Goal: Task Accomplishment & Management: Manage account settings

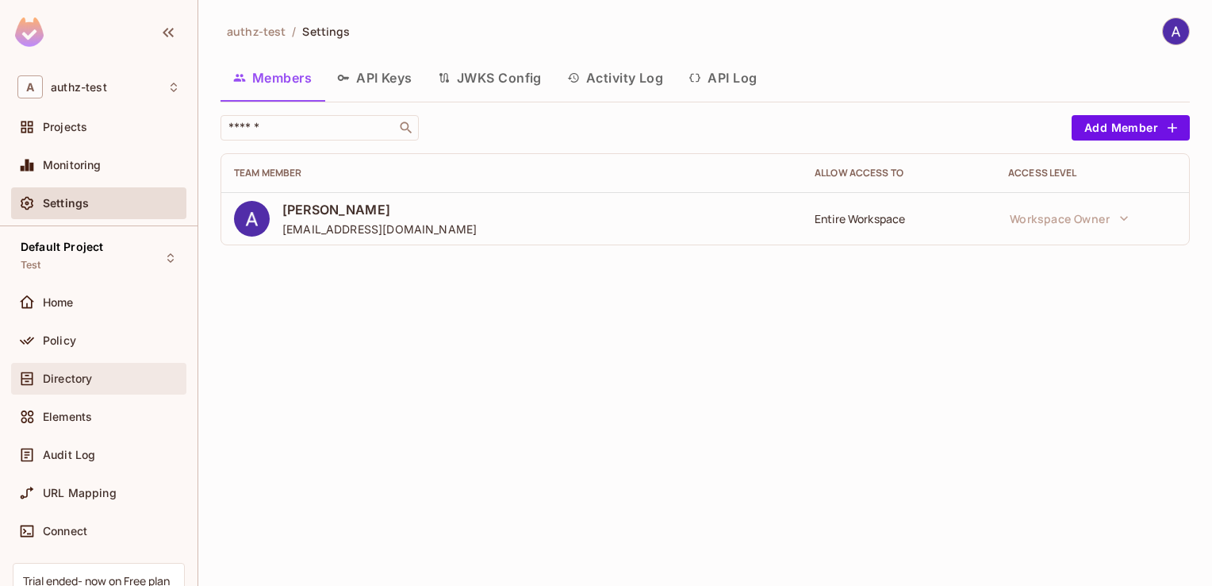
click at [63, 384] on div "Directory" at bounding box center [98, 378] width 163 height 19
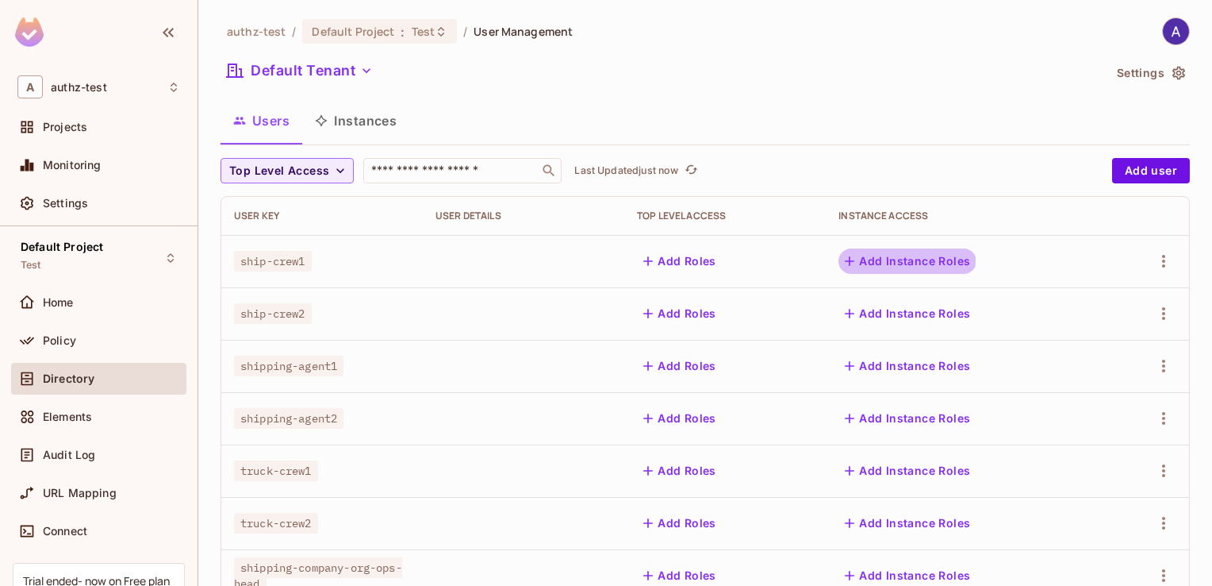
click at [852, 260] on icon "button" at bounding box center [850, 261] width 16 height 16
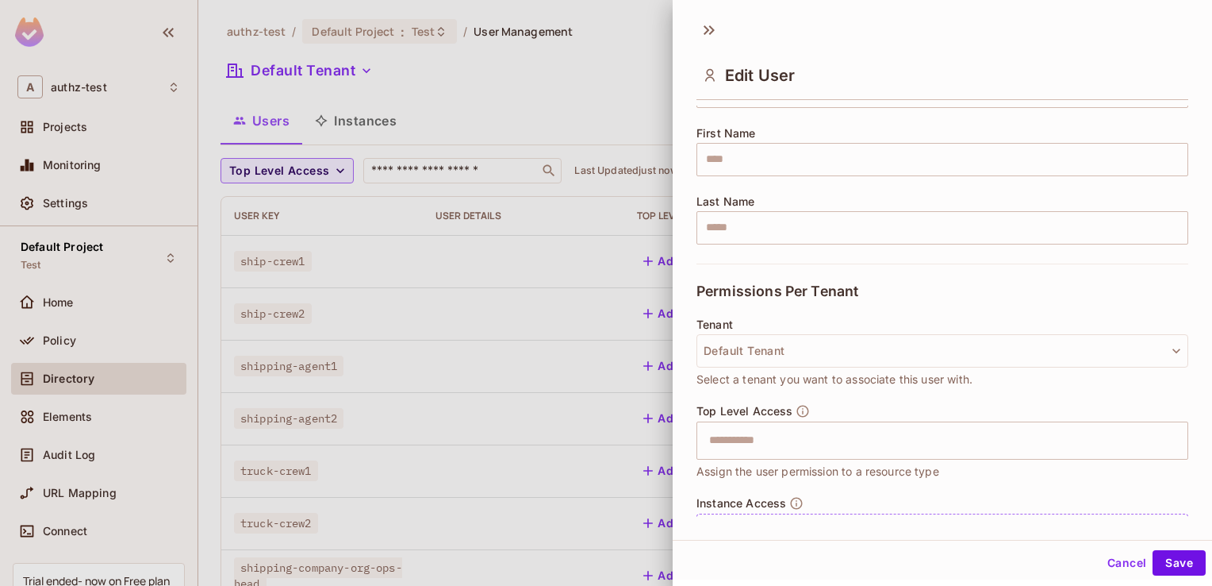
scroll to position [257, 0]
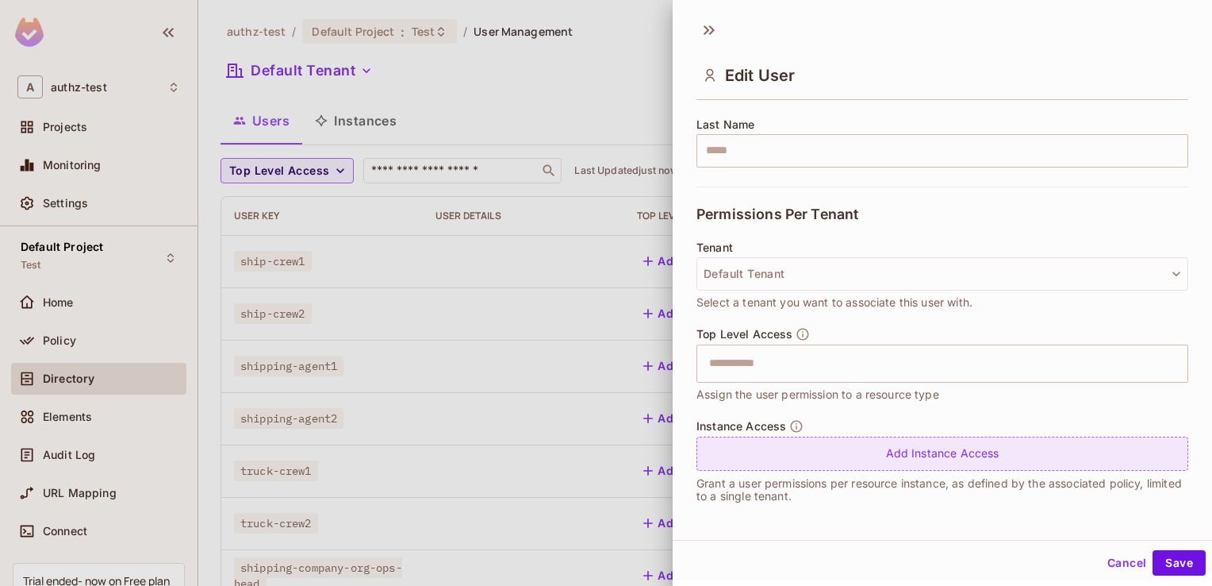
click at [830, 446] on div "Add Instance Access" at bounding box center [943, 453] width 492 height 34
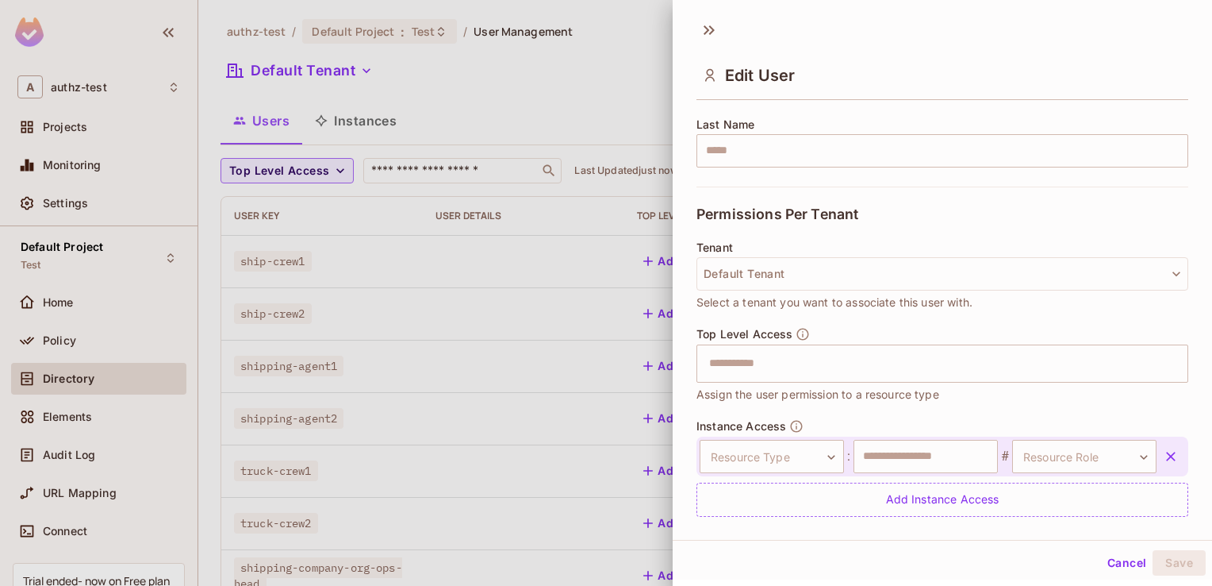
click at [1166, 453] on icon "button" at bounding box center [1171, 456] width 10 height 10
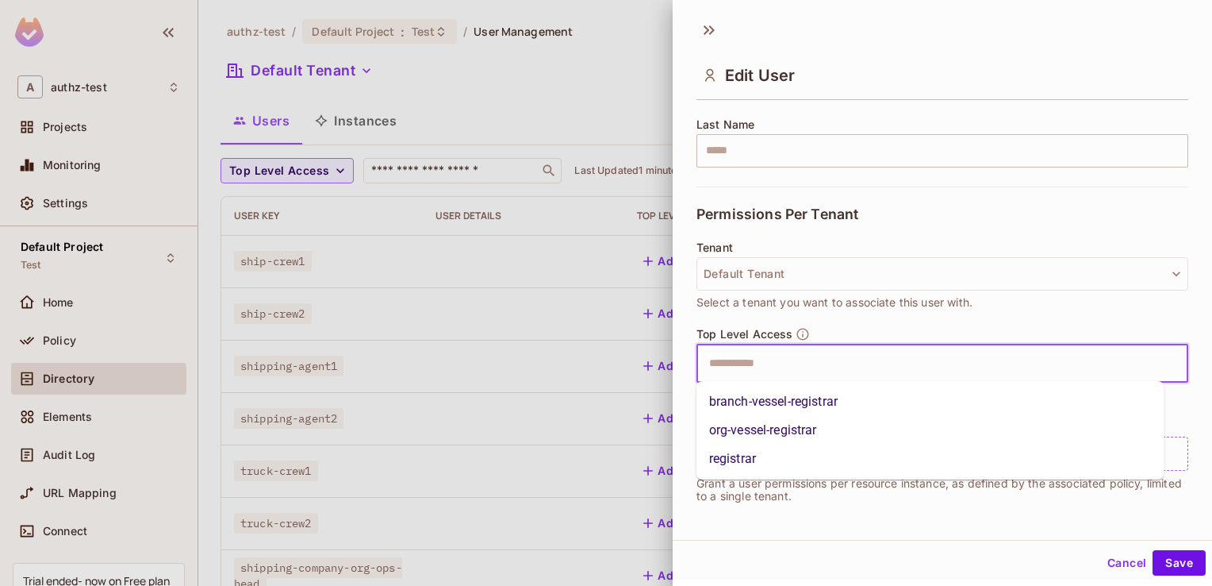
click at [811, 357] on input "text" at bounding box center [929, 364] width 458 height 32
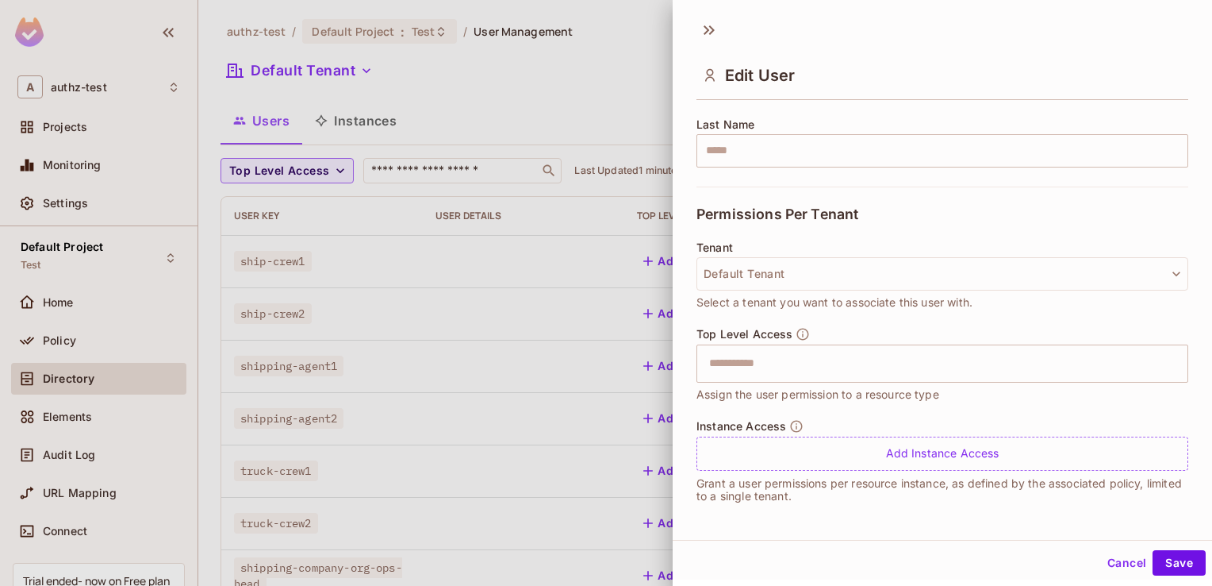
click at [889, 216] on div "Permissions Per Tenant" at bounding box center [943, 213] width 492 height 55
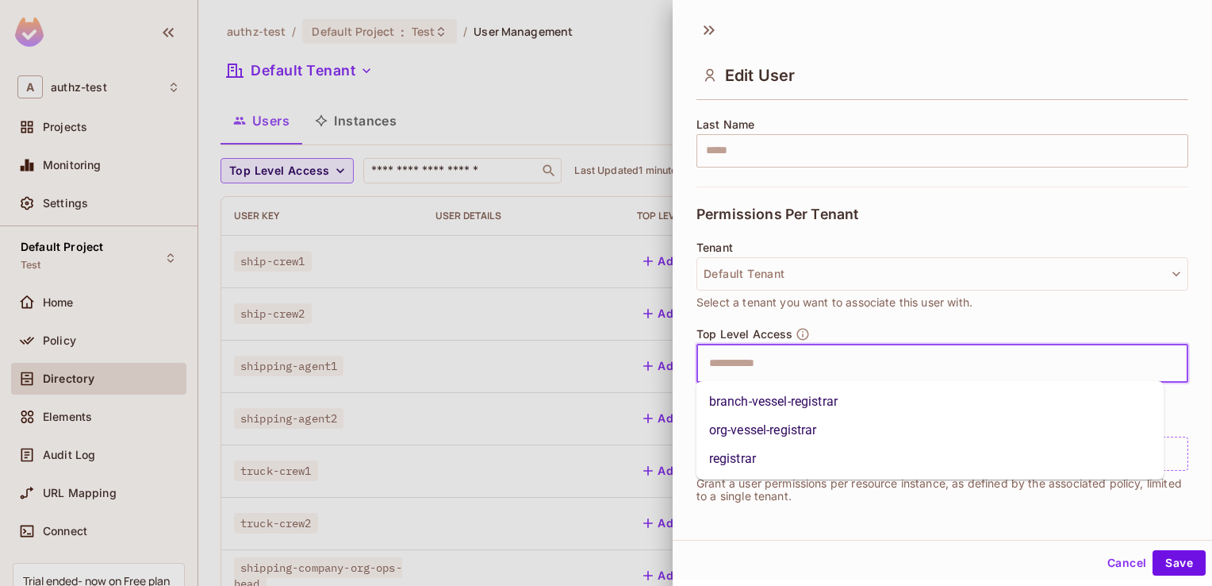
click at [762, 370] on input "text" at bounding box center [929, 364] width 458 height 32
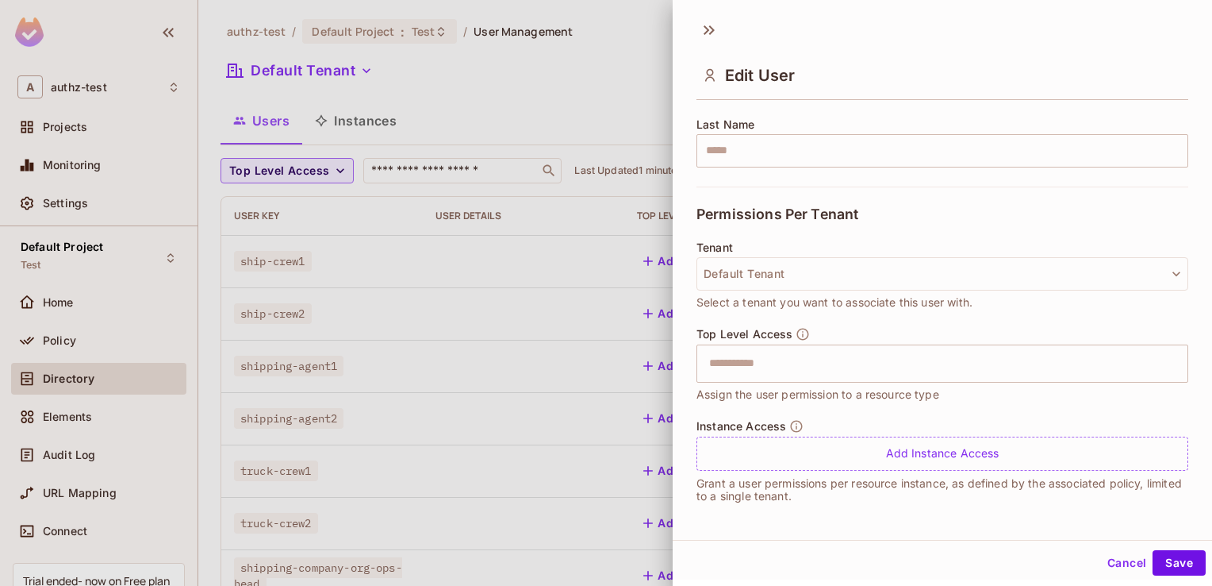
click at [842, 212] on span "Permissions Per Tenant" at bounding box center [778, 214] width 162 height 16
drag, startPoint x: 698, startPoint y: 215, endPoint x: 862, endPoint y: 217, distance: 163.5
click at [862, 217] on div "Permissions Per Tenant" at bounding box center [943, 213] width 492 height 55
click at [862, 224] on div "Permissions Per Tenant" at bounding box center [943, 213] width 492 height 55
